Goal: Entertainment & Leisure: Consume media (video, audio)

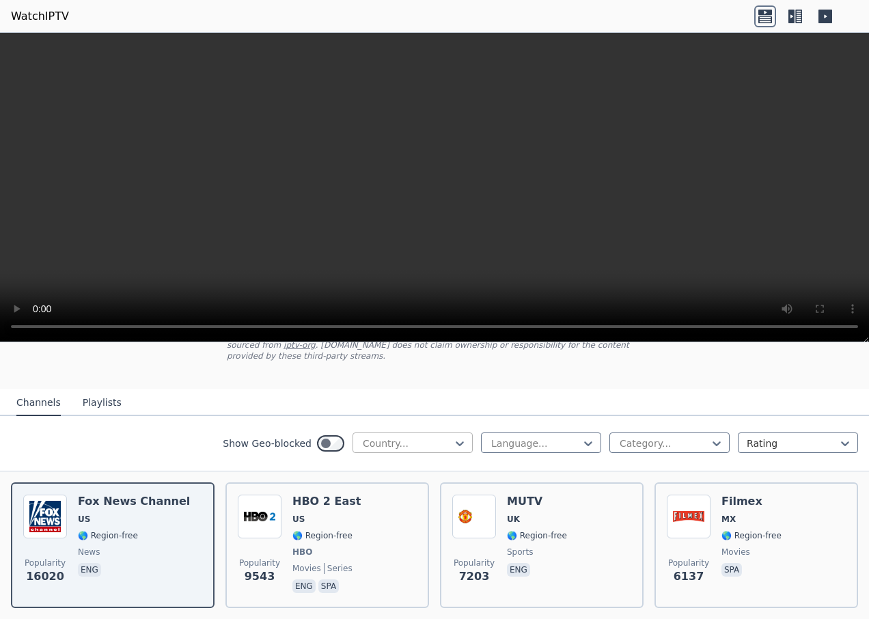
scroll to position [137, 0]
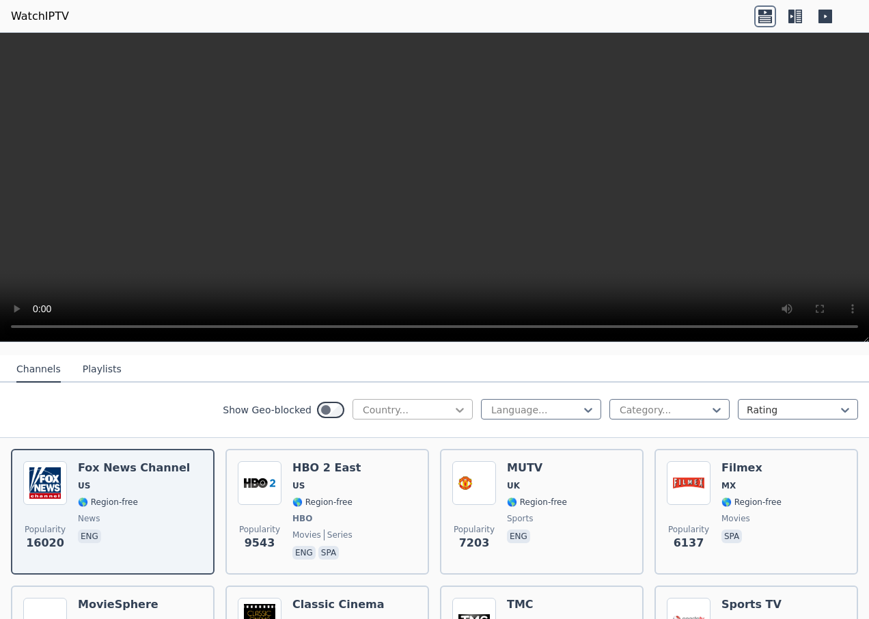
click at [453, 403] on icon at bounding box center [460, 410] width 14 height 14
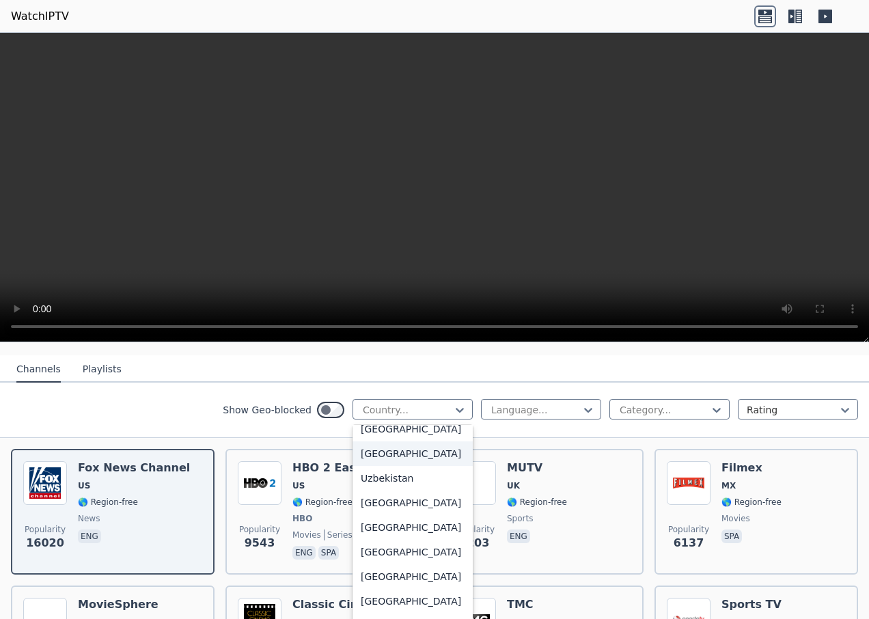
scroll to position [4781, 0]
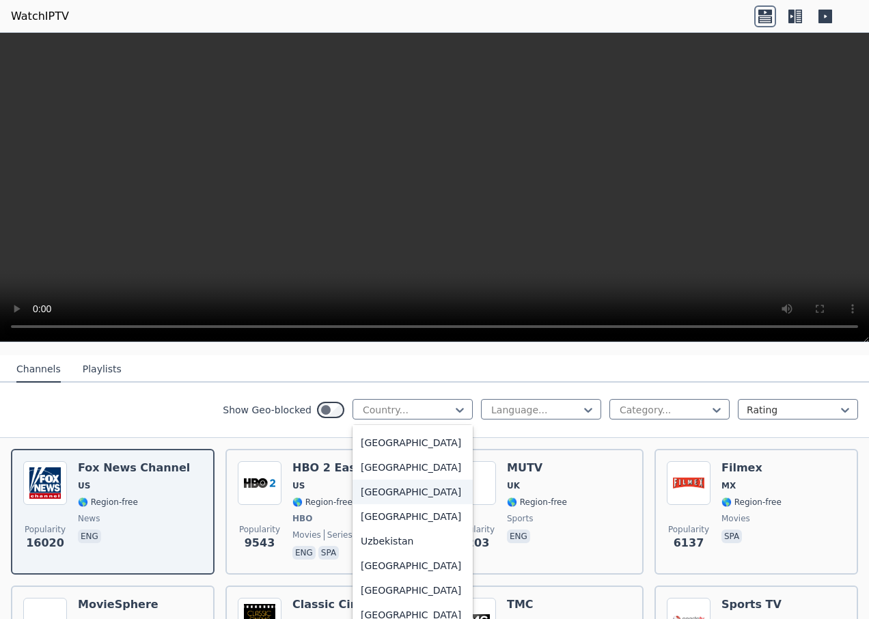
click at [400, 504] on div "[GEOGRAPHIC_DATA]" at bounding box center [412, 491] width 120 height 25
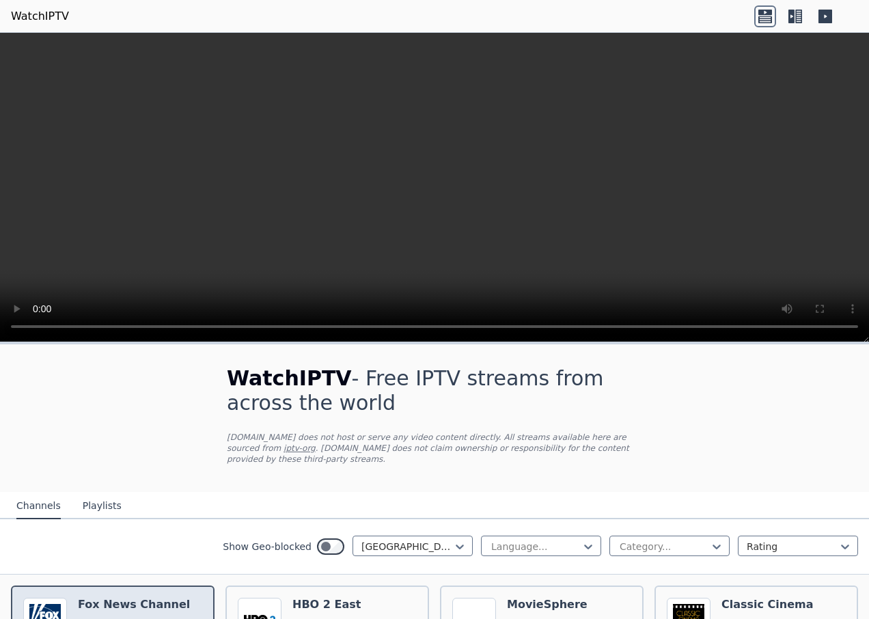
click at [112, 598] on h6 "Fox News Channel" at bounding box center [134, 605] width 112 height 14
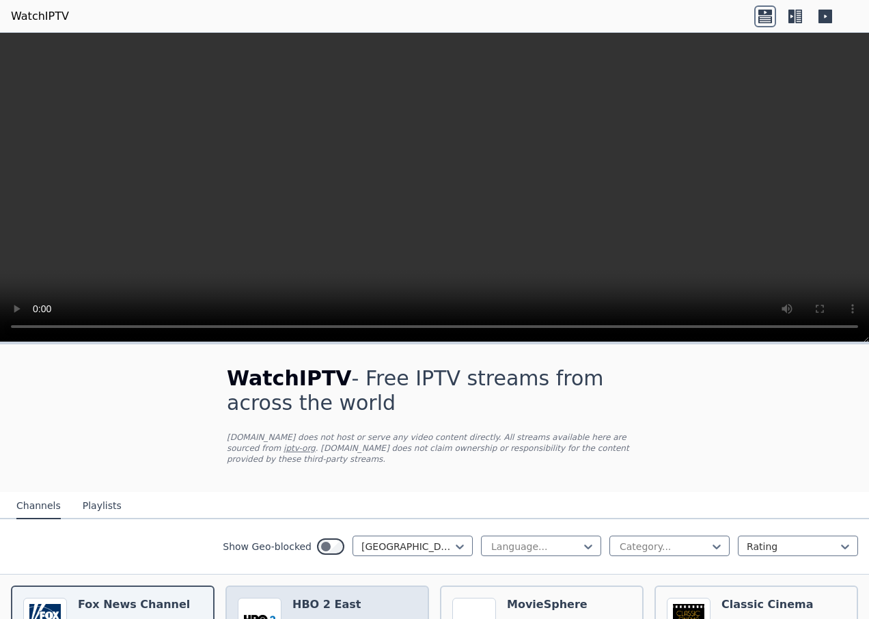
click at [329, 598] on h6 "HBO 2 East" at bounding box center [326, 605] width 68 height 14
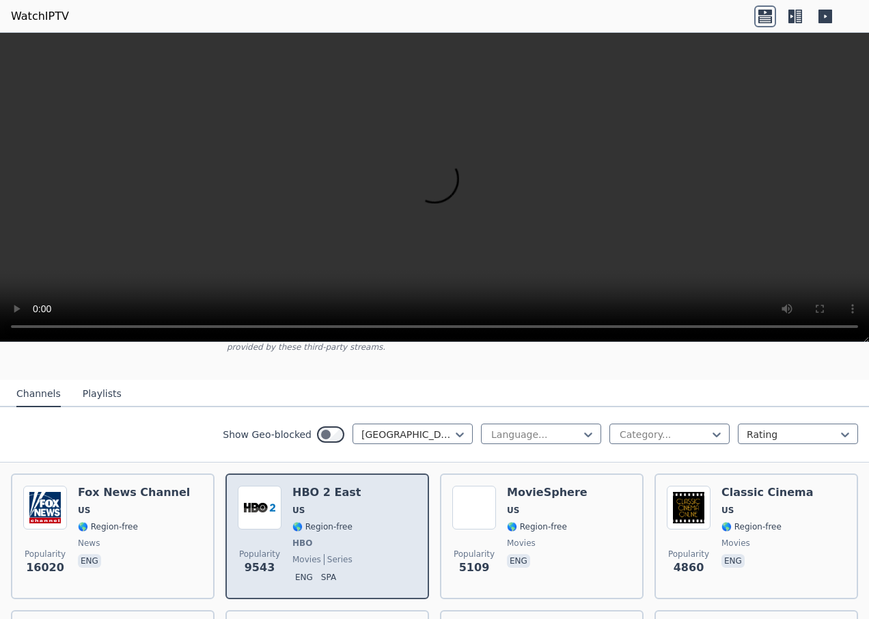
scroll to position [137, 0]
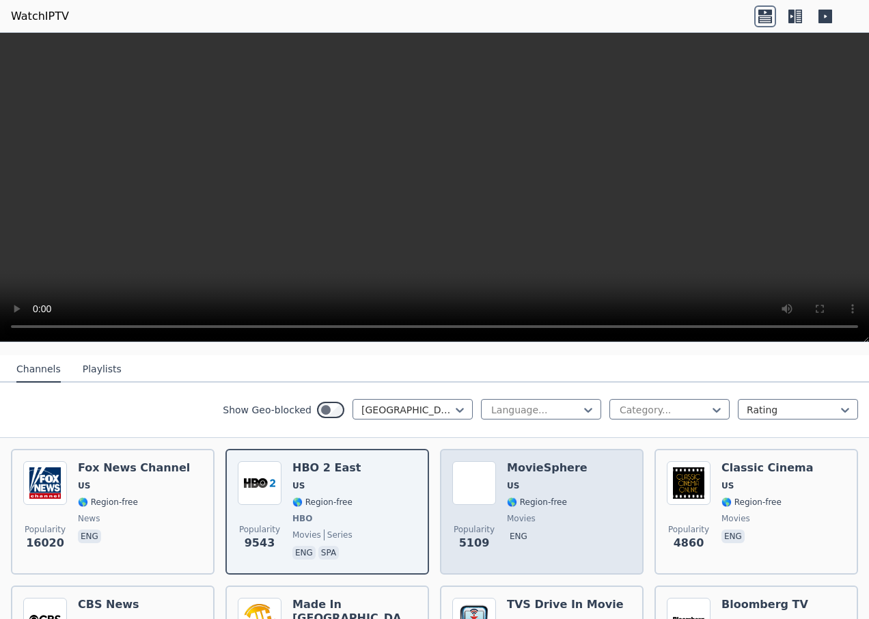
click at [591, 474] on div "Popularity 5109 MovieSphere US 🌎 Region-free movies eng" at bounding box center [541, 511] width 179 height 101
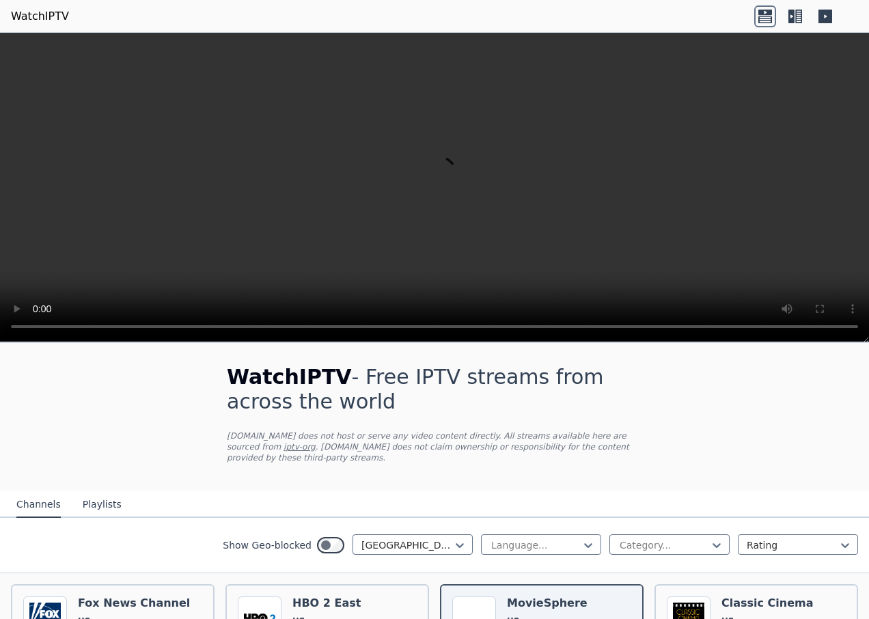
scroll to position [0, 0]
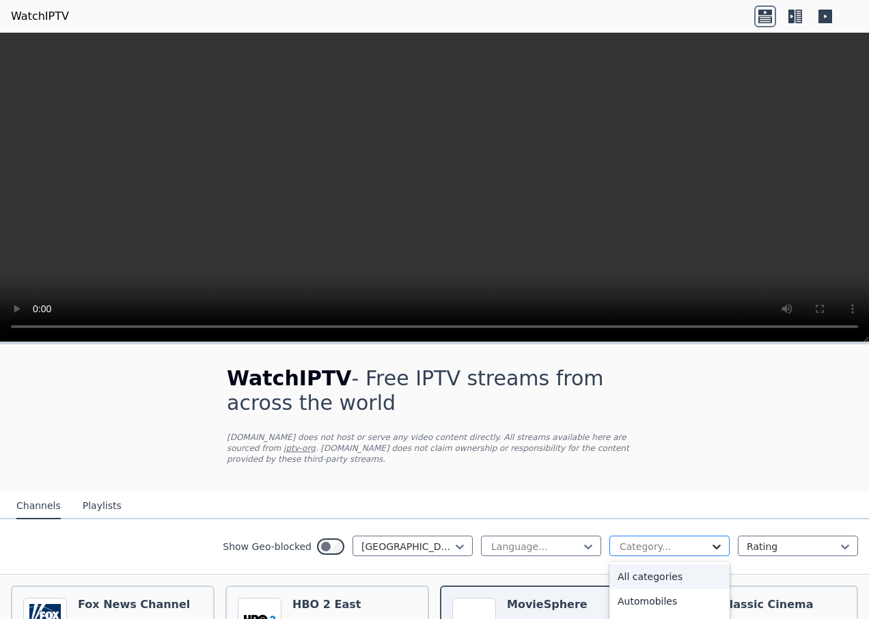
click at [710, 540] on icon at bounding box center [717, 547] width 14 height 14
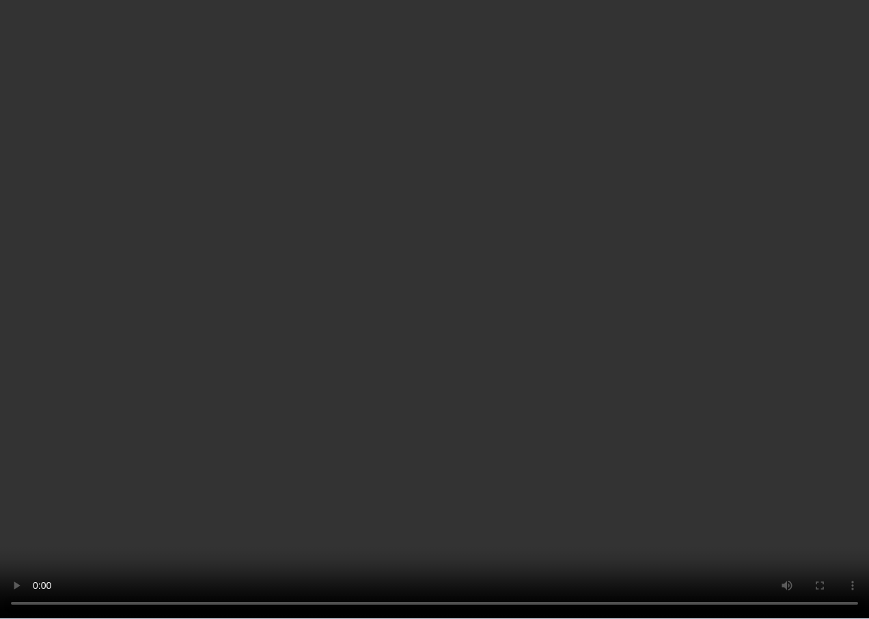
scroll to position [1024, 0]
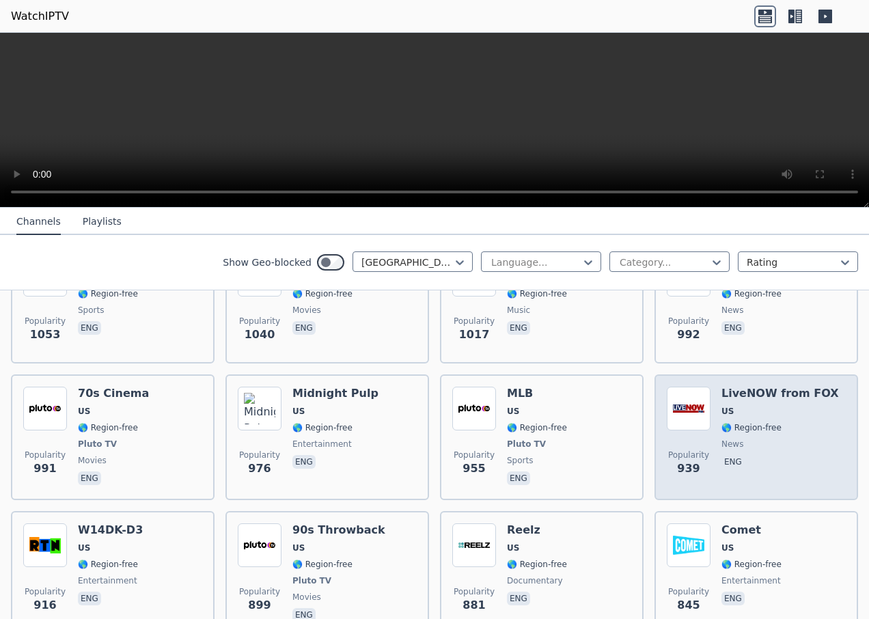
click at [777, 406] on span "US" at bounding box center [779, 411] width 117 height 11
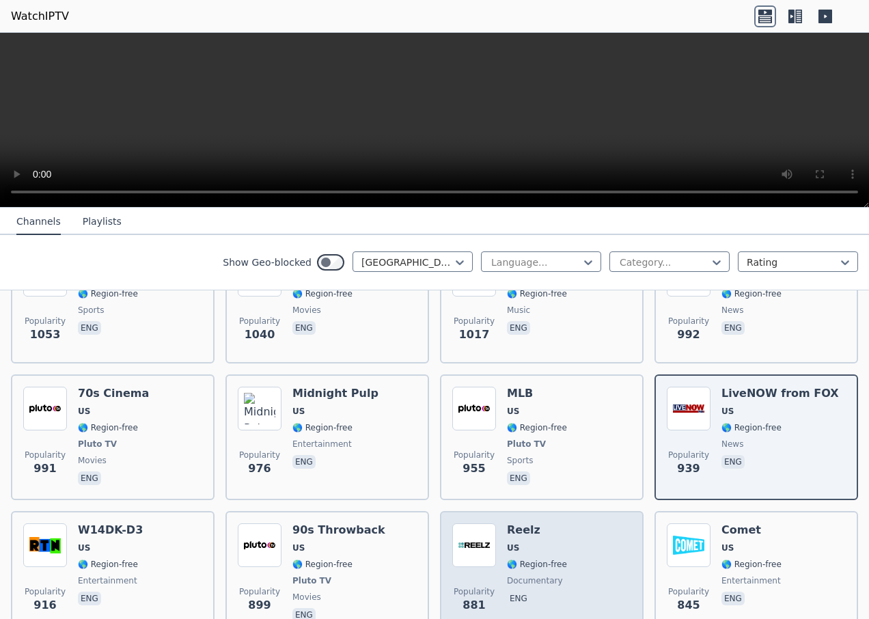
click at [555, 527] on div "Reelz US 🌎 Region-free documentary eng" at bounding box center [537, 573] width 60 height 101
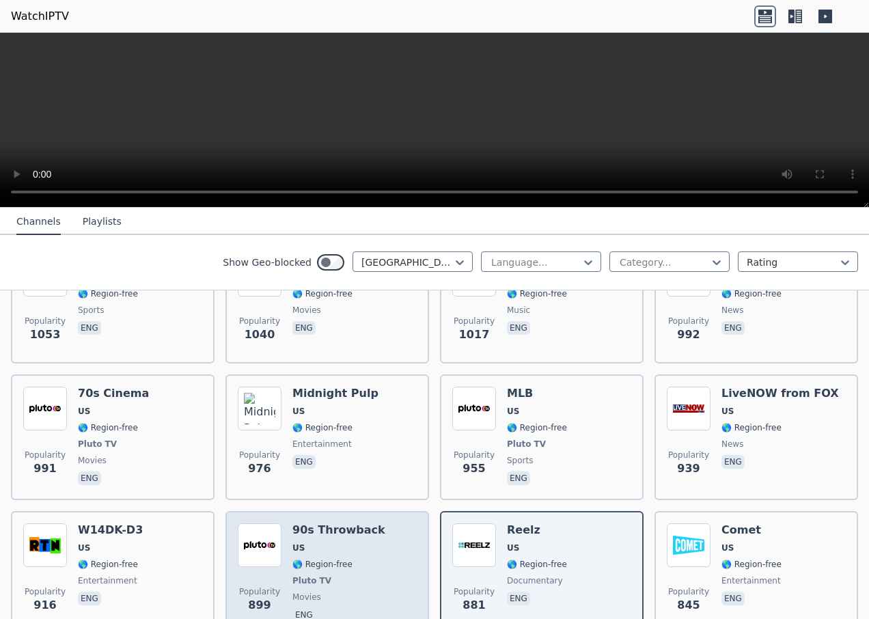
click at [335, 523] on h6 "90s Throwback" at bounding box center [338, 530] width 93 height 14
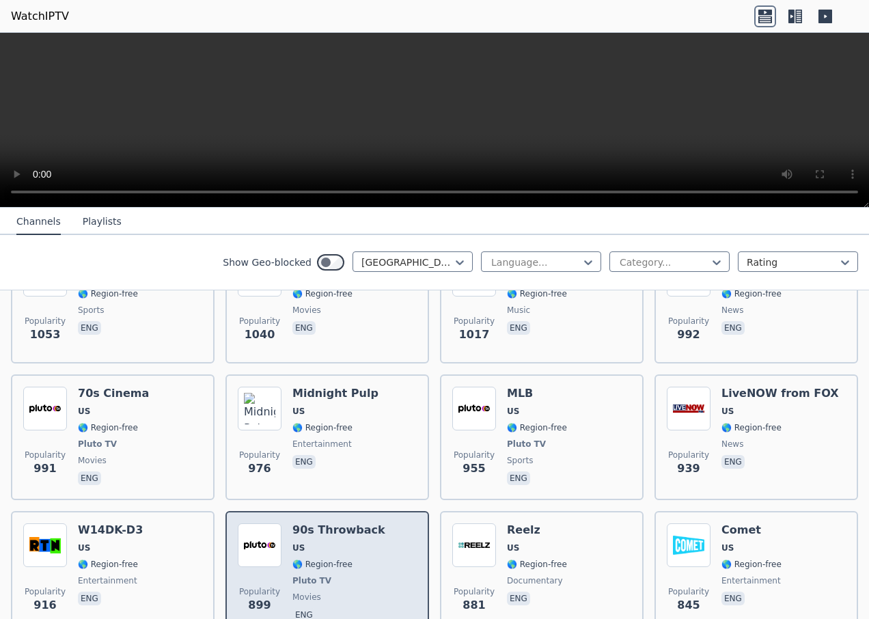
click at [335, 523] on h6 "90s Throwback" at bounding box center [338, 530] width 93 height 14
click at [378, 576] on div "Popularity 899 90s Throwback US 🌎 Region-free Pluto TV movies eng" at bounding box center [327, 573] width 179 height 101
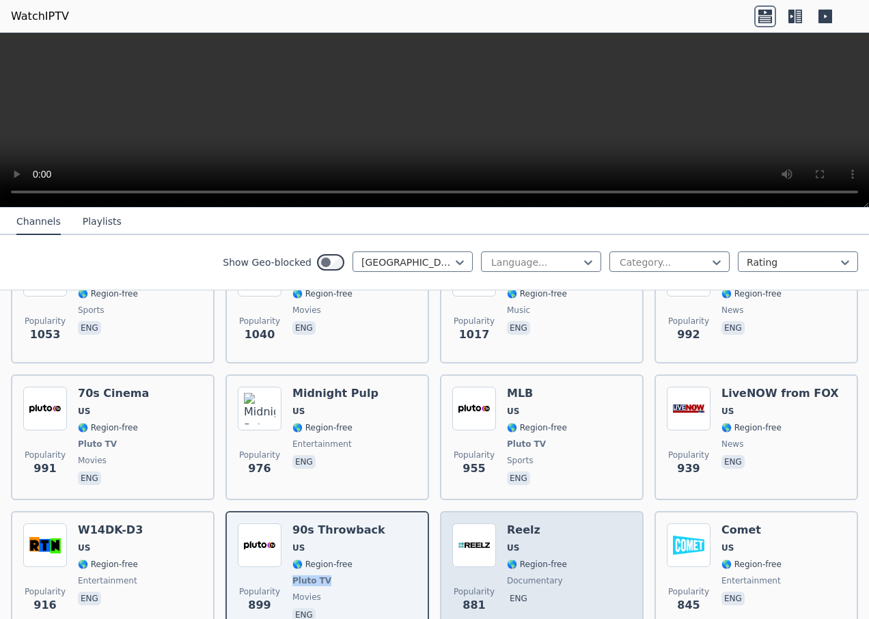
click at [472, 533] on img at bounding box center [474, 545] width 44 height 44
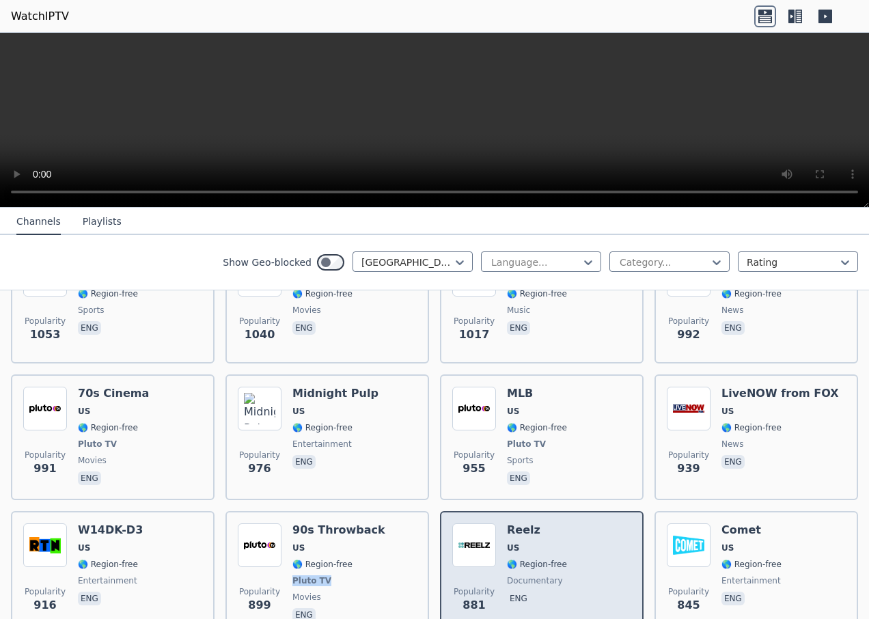
click at [472, 533] on img at bounding box center [474, 545] width 44 height 44
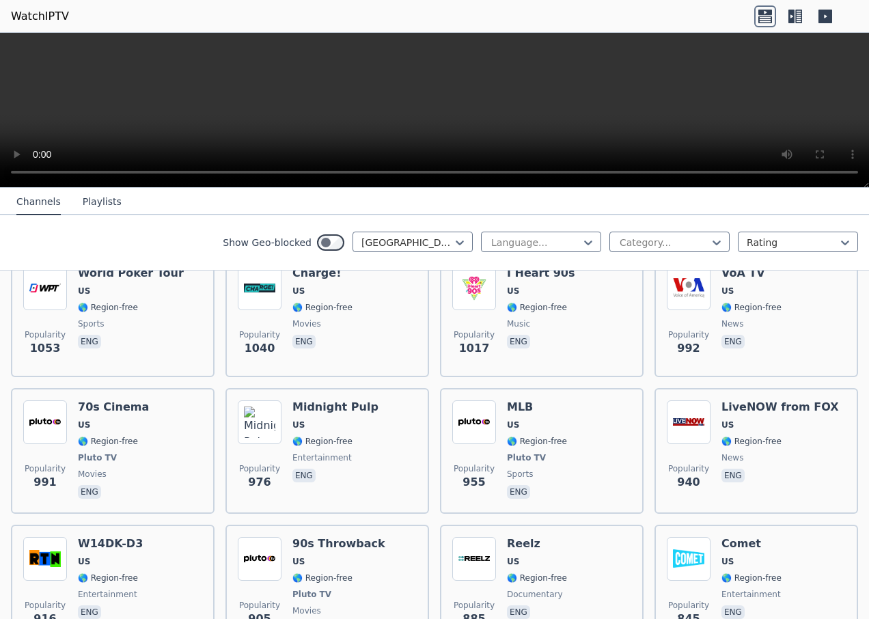
scroll to position [1024, 0]
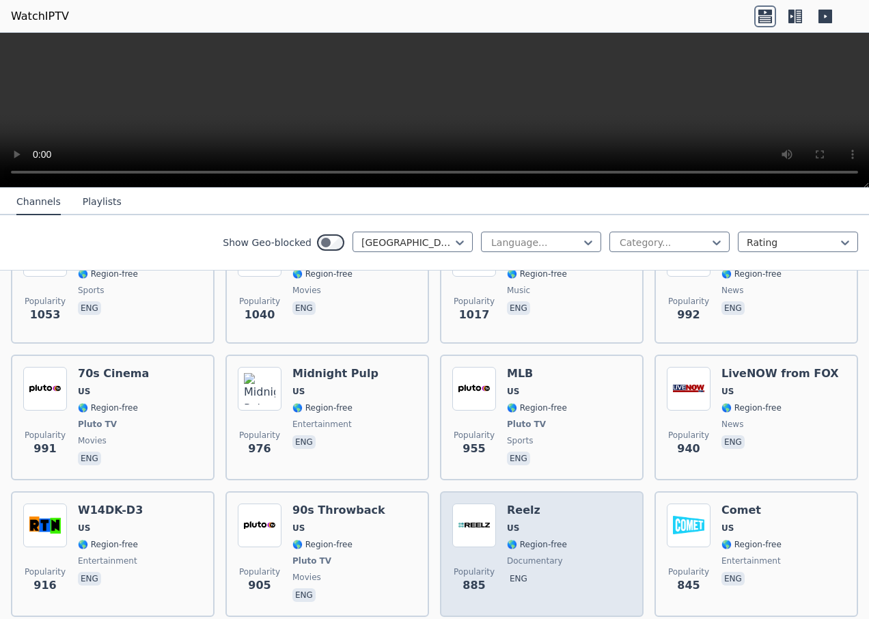
click at [525, 539] on span "🌎 Region-free" at bounding box center [537, 544] width 60 height 11
